Goal: Navigation & Orientation: Find specific page/section

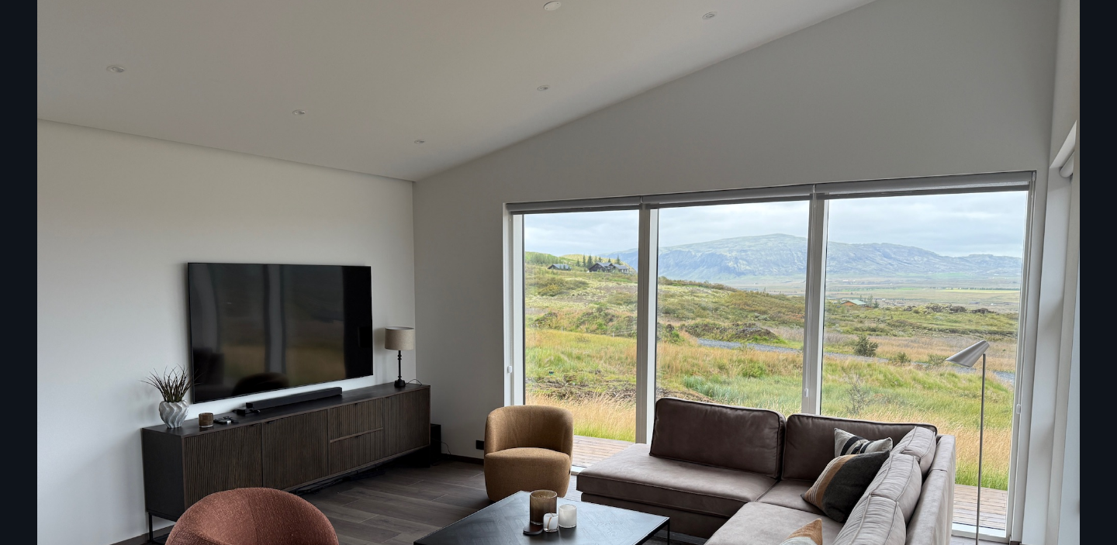
scroll to position [1231, 0]
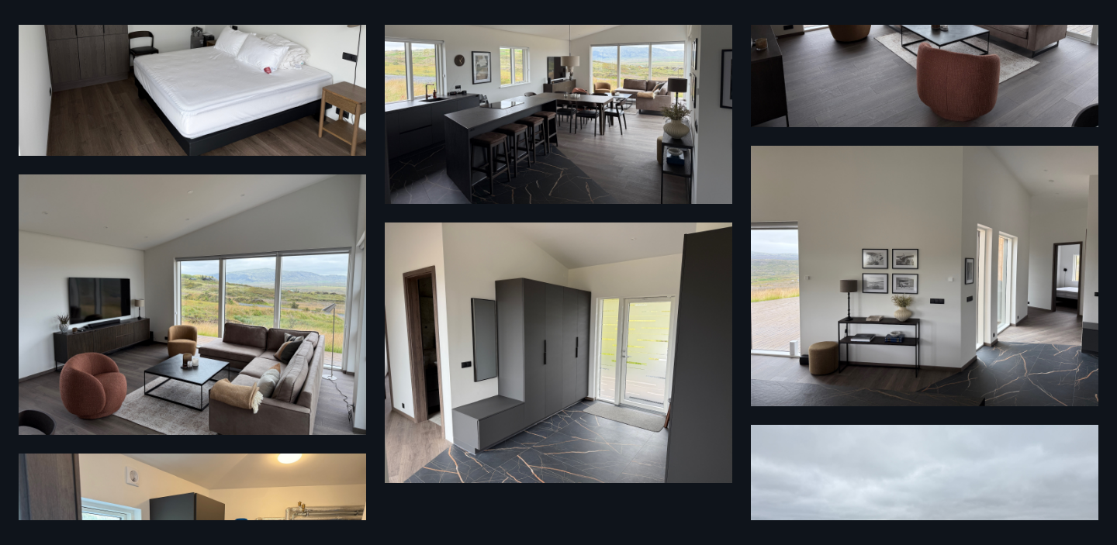
click at [190, 108] on img at bounding box center [192, 25] width 347 height 261
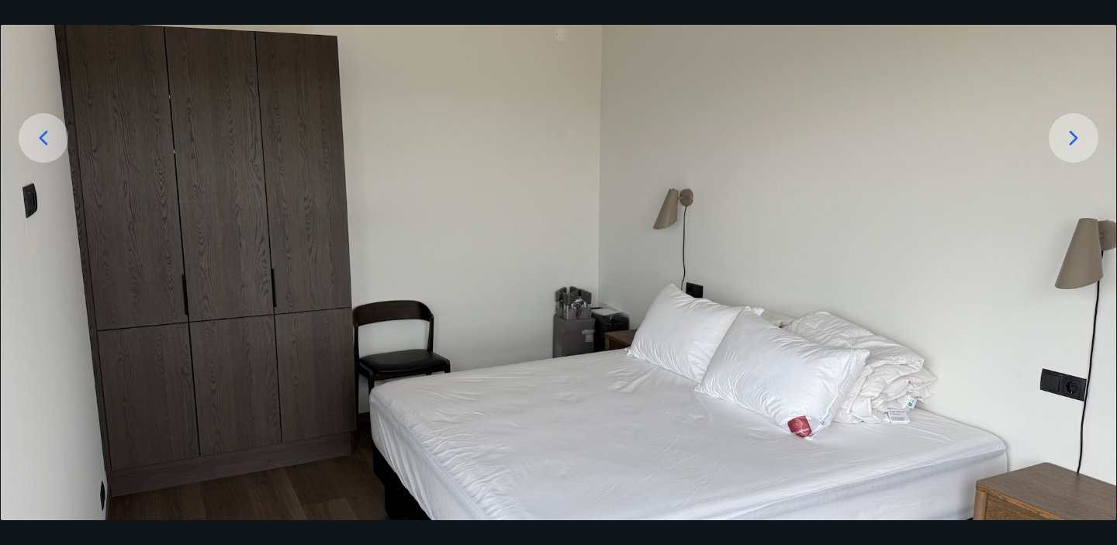
scroll to position [226, 0]
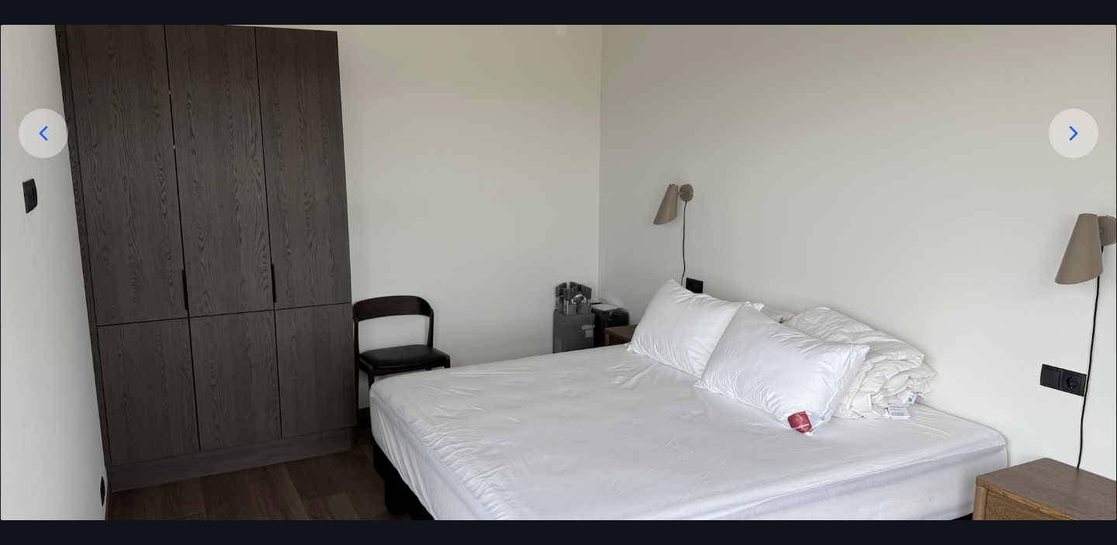
click at [1075, 130] on icon at bounding box center [1073, 133] width 9 height 15
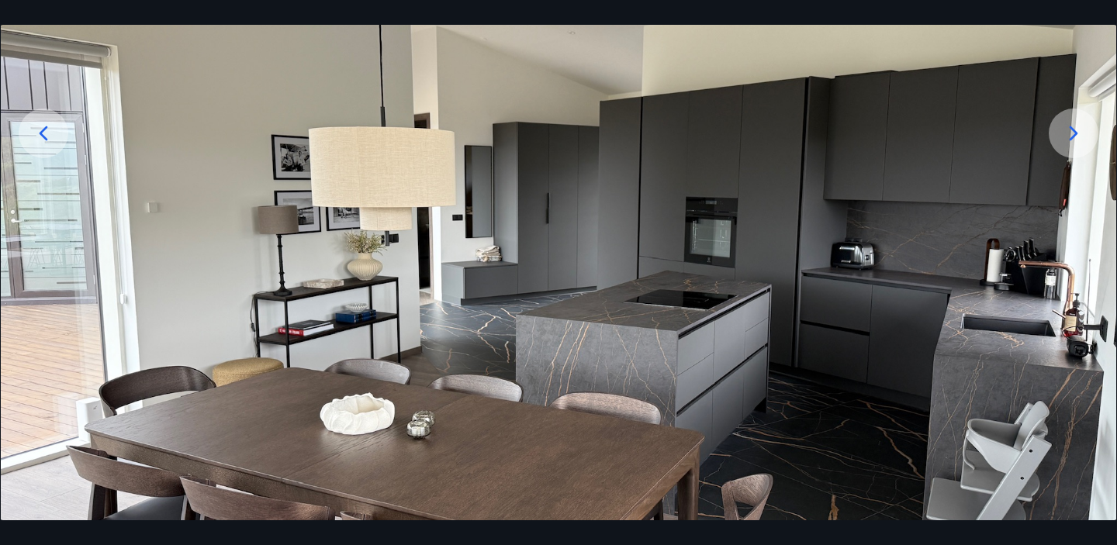
click at [1075, 130] on icon at bounding box center [1073, 133] width 9 height 15
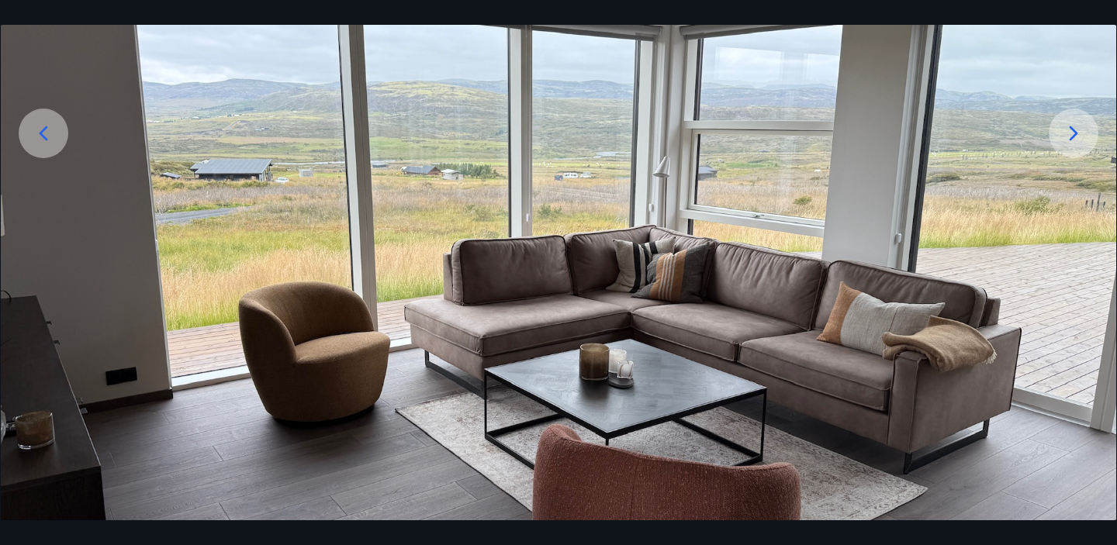
click at [1075, 130] on icon at bounding box center [1073, 133] width 9 height 15
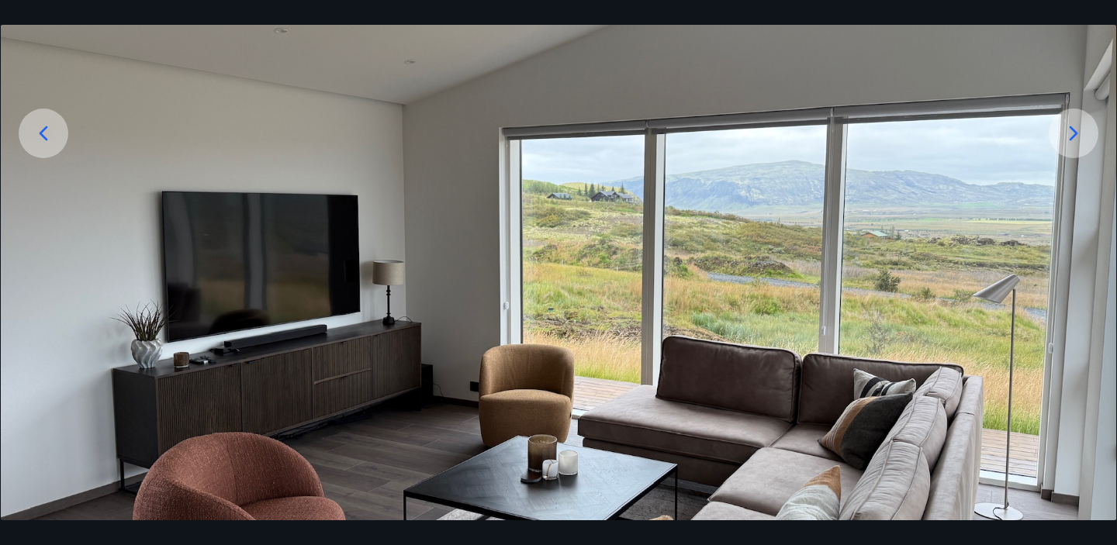
click at [1075, 130] on icon at bounding box center [1073, 133] width 9 height 15
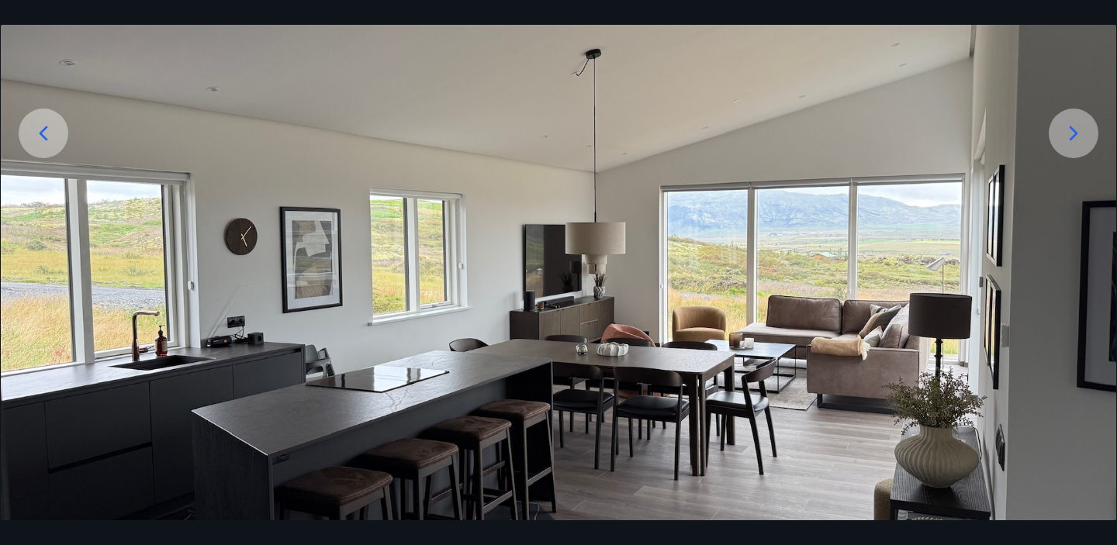
click at [1075, 130] on icon at bounding box center [1073, 133] width 9 height 15
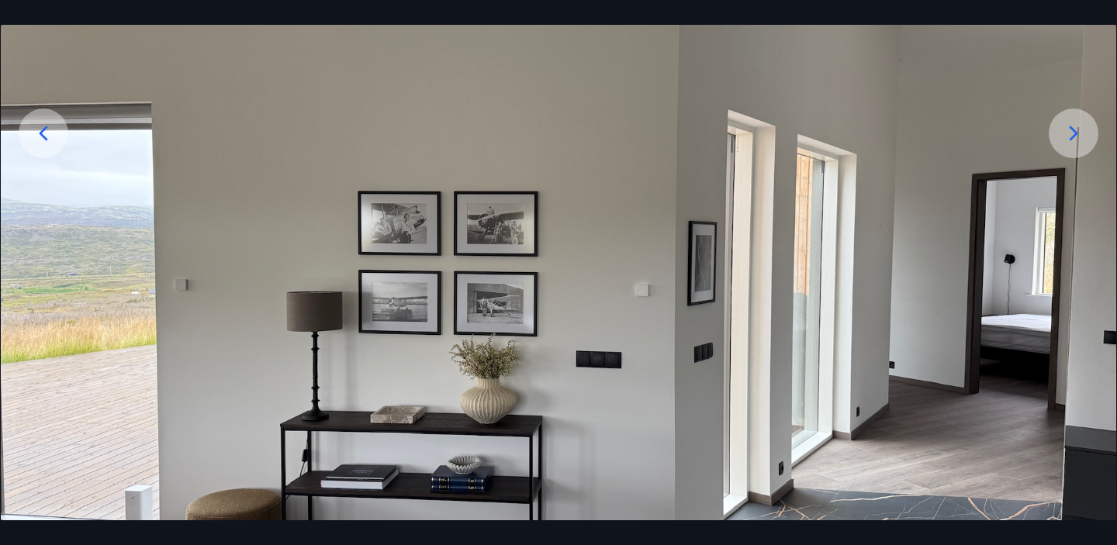
click at [1075, 130] on icon at bounding box center [1073, 133] width 9 height 15
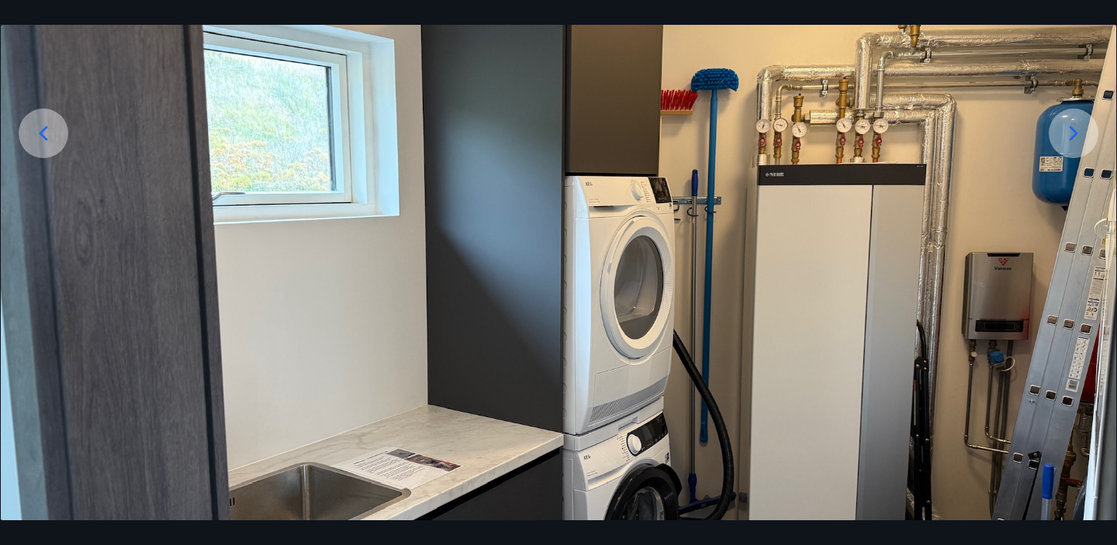
click at [1075, 130] on icon at bounding box center [1073, 133] width 9 height 15
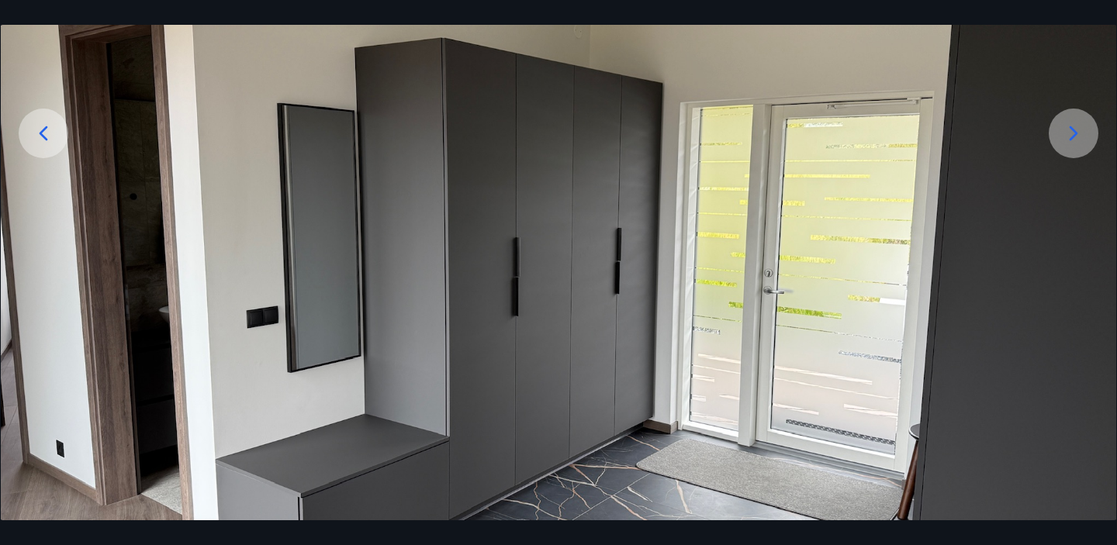
click at [1075, 130] on icon at bounding box center [1073, 133] width 9 height 15
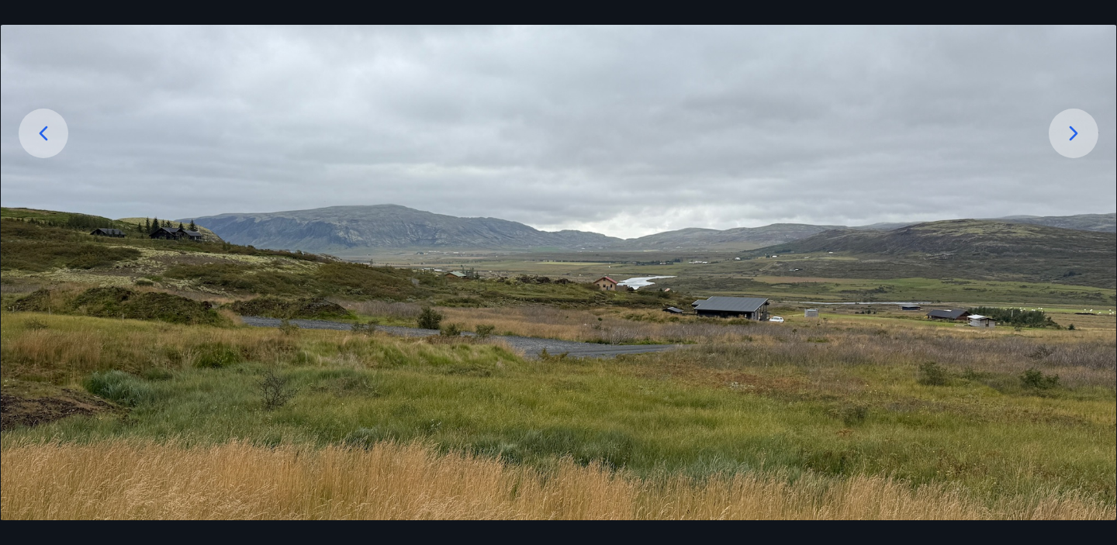
click at [1075, 130] on icon at bounding box center [1073, 133] width 9 height 15
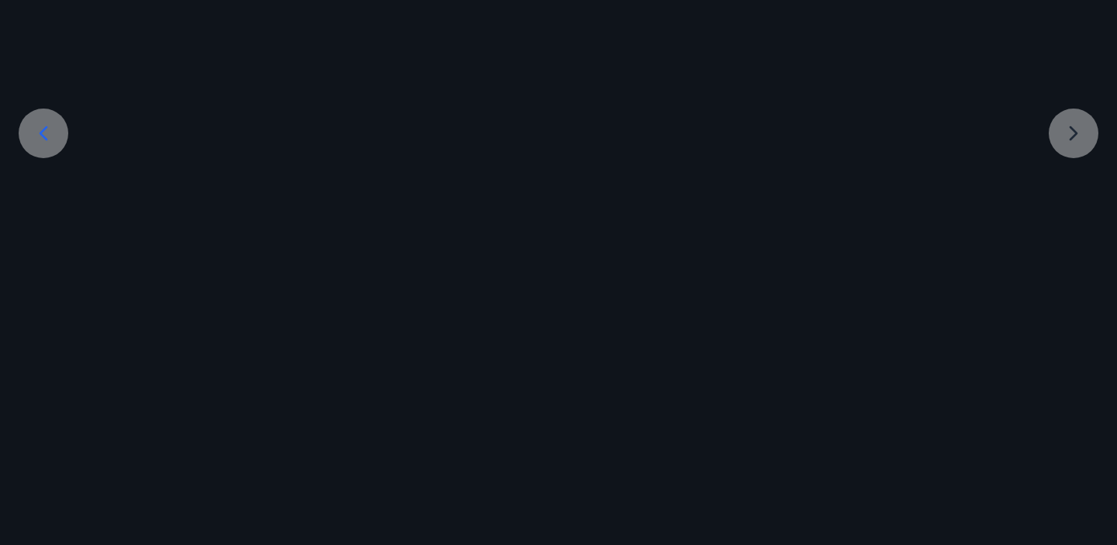
scroll to position [151, 0]
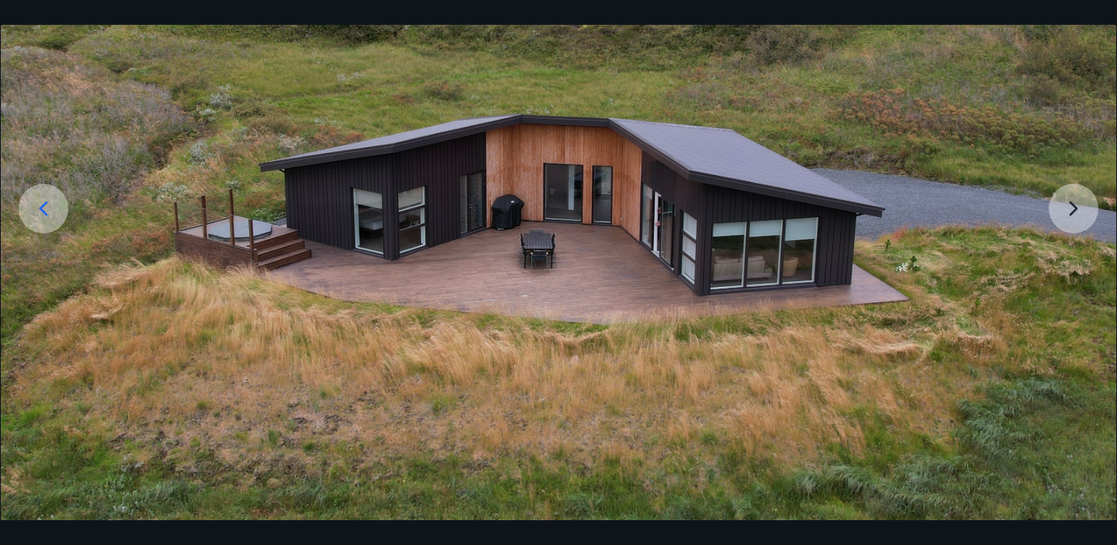
click at [1075, 130] on img at bounding box center [558, 228] width 1115 height 585
click at [1070, 212] on img at bounding box center [558, 228] width 1115 height 585
click at [1072, 203] on img at bounding box center [558, 228] width 1115 height 585
